Goal: Find specific page/section: Find specific page/section

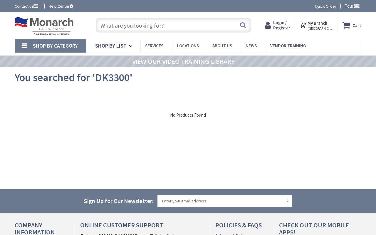
type input "Liberty Park, [STREET_ADDRESS]"
